Goal: Book appointment/travel/reservation

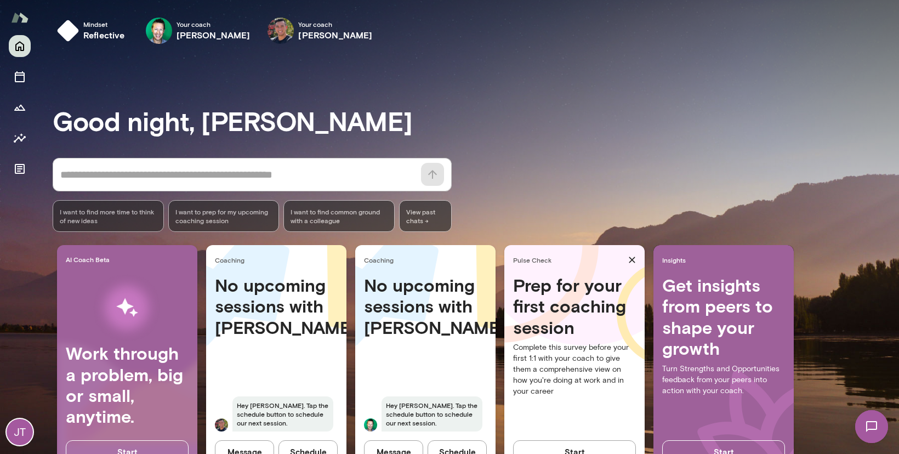
scroll to position [40, 0]
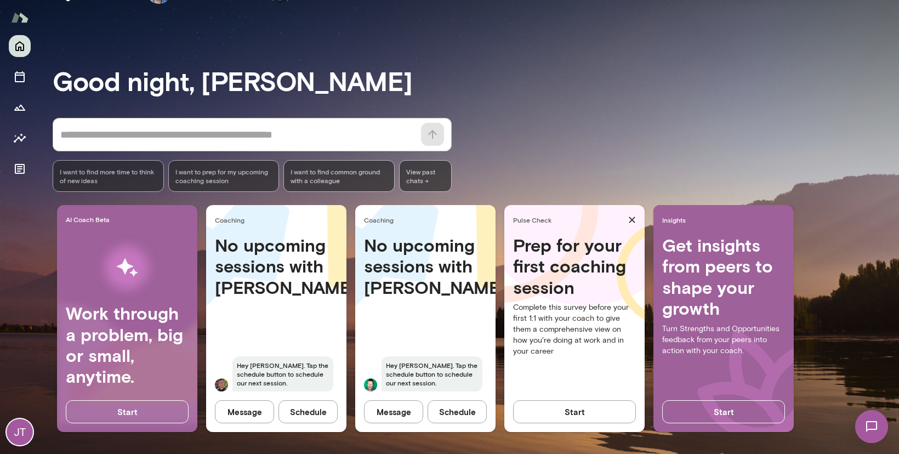
click at [299, 410] on button "Schedule" at bounding box center [307, 411] width 59 height 23
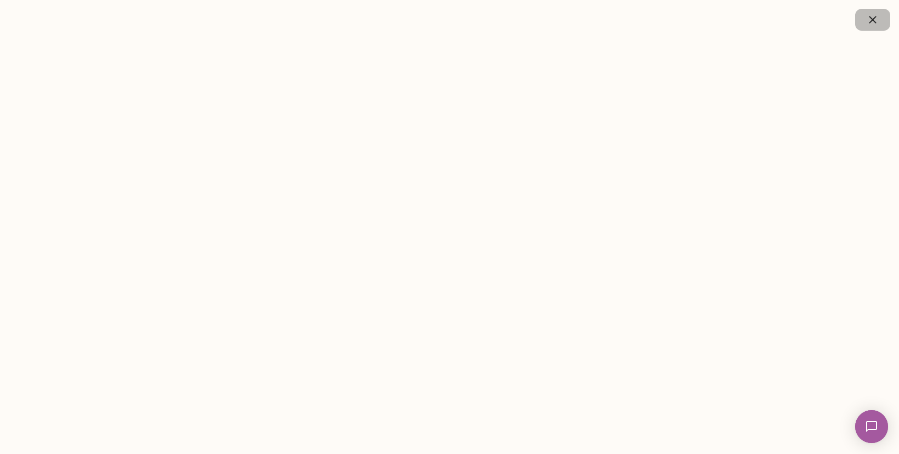
click at [875, 19] on icon "button" at bounding box center [872, 19] width 13 height 13
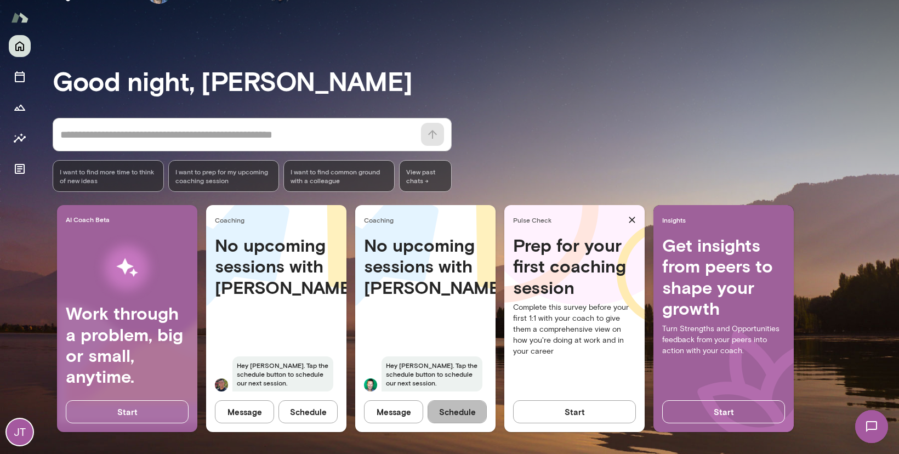
click at [442, 413] on button "Schedule" at bounding box center [456, 411] width 59 height 23
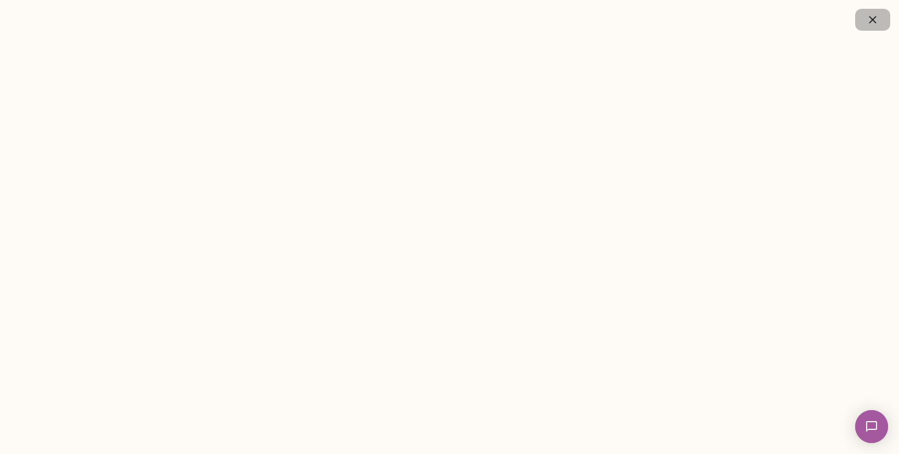
click at [870, 25] on icon "button" at bounding box center [872, 19] width 13 height 13
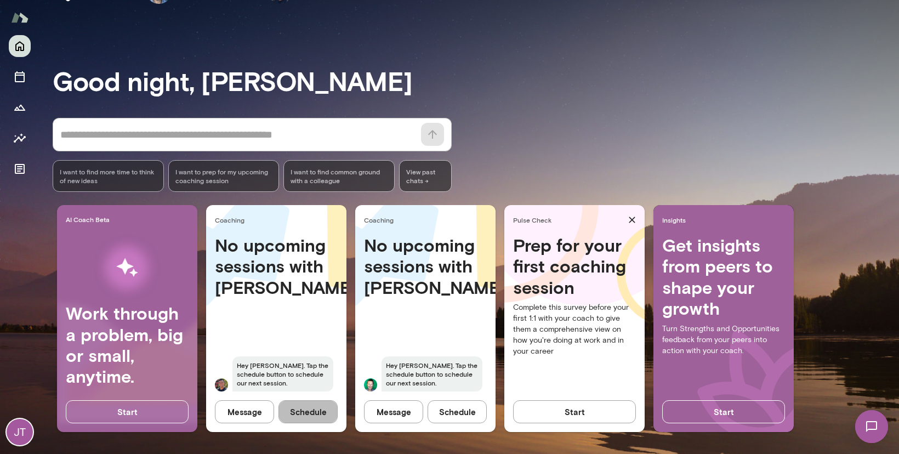
click at [296, 416] on button "Schedule" at bounding box center [307, 411] width 59 height 23
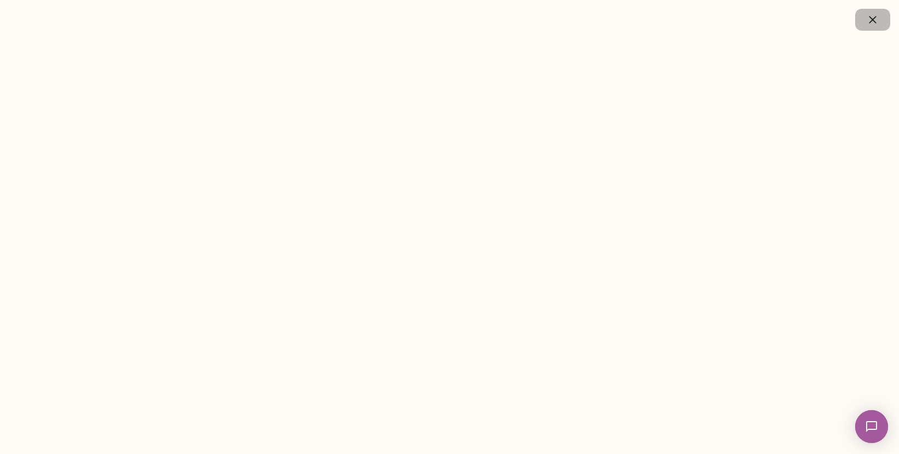
click at [868, 20] on icon "button" at bounding box center [872, 19] width 13 height 13
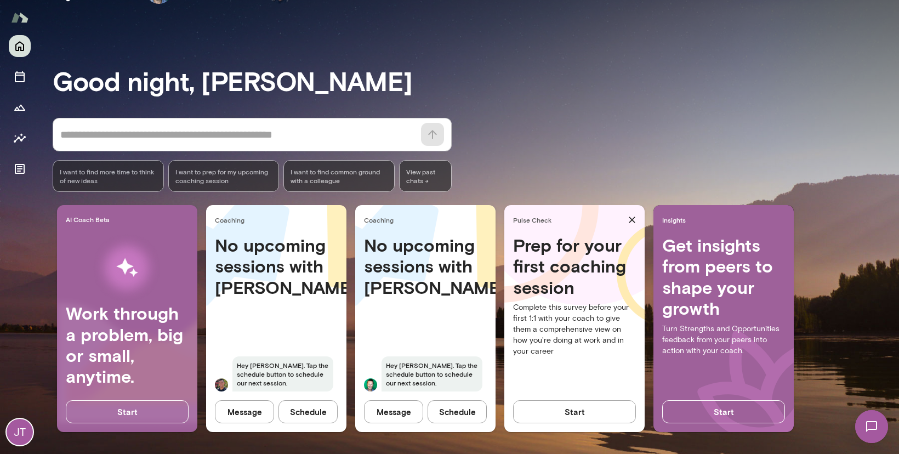
click at [455, 409] on button "Schedule" at bounding box center [456, 411] width 59 height 23
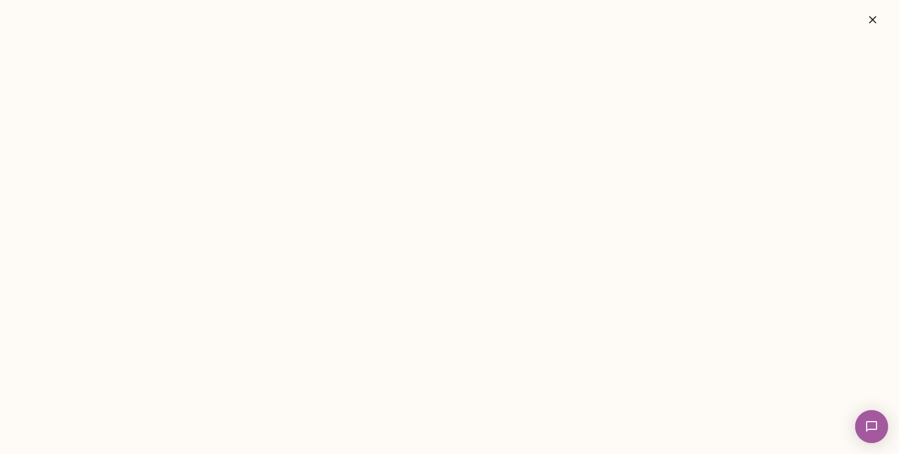
click at [876, 22] on icon "button" at bounding box center [872, 19] width 13 height 13
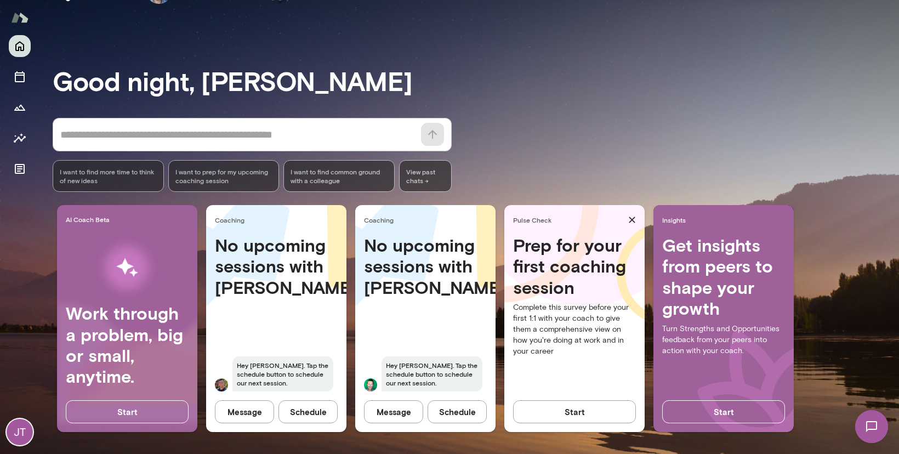
click at [314, 410] on button "Schedule" at bounding box center [307, 411] width 59 height 23
